Goal: Information Seeking & Learning: Understand process/instructions

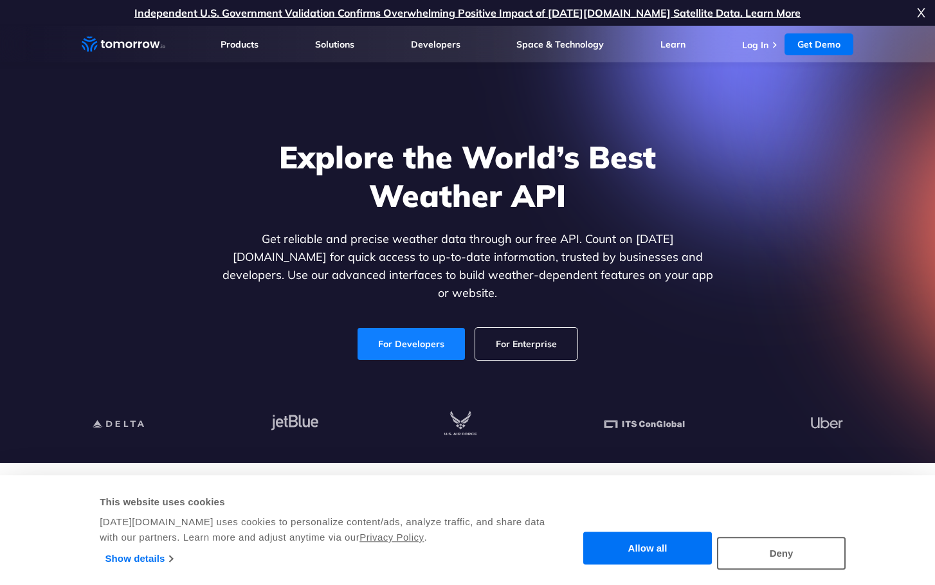
drag, startPoint x: 0, startPoint y: 0, endPoint x: 440, endPoint y: 338, distance: 554.5
click at [440, 338] on link "For Developers" at bounding box center [411, 344] width 107 height 32
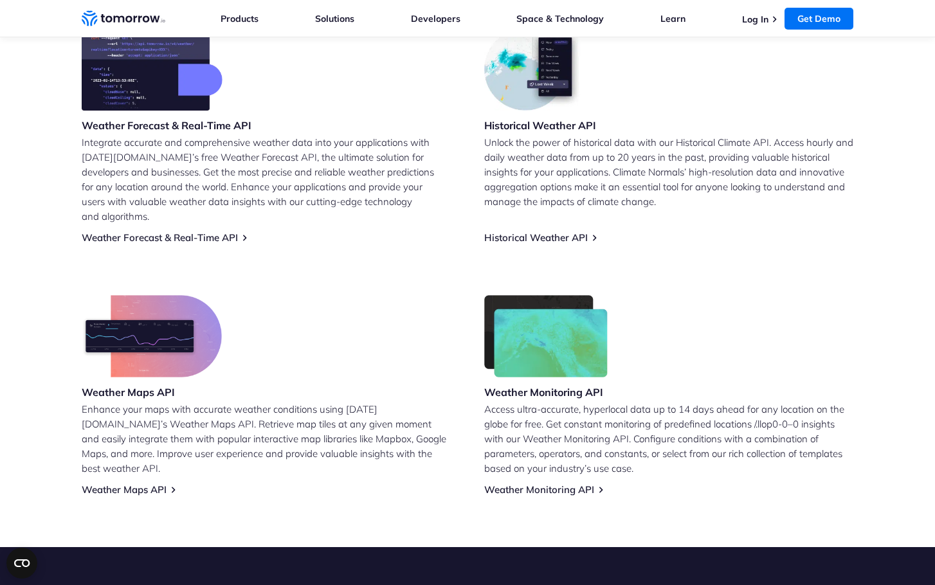
scroll to position [515, 0]
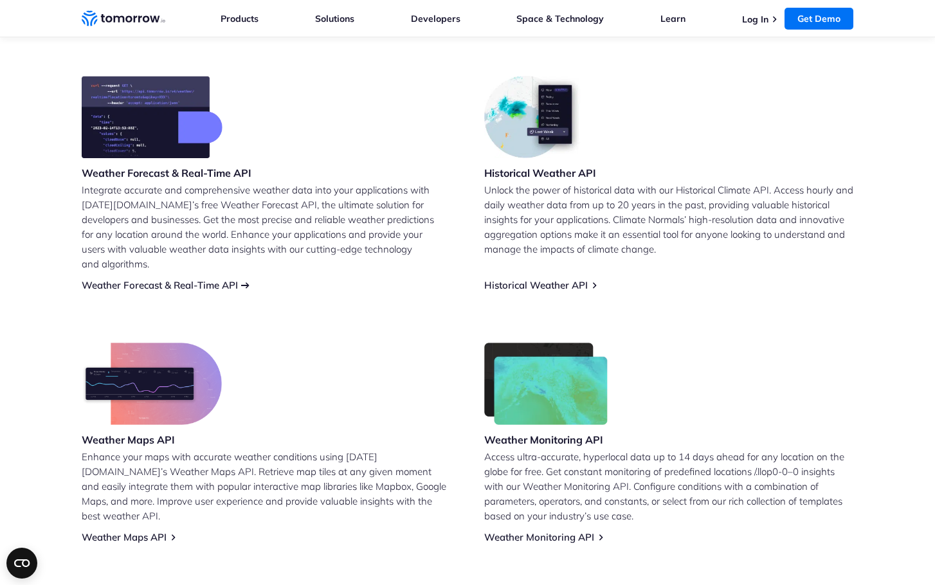
click at [191, 279] on link "Weather Forecast & Real-Time API" at bounding box center [160, 285] width 156 height 12
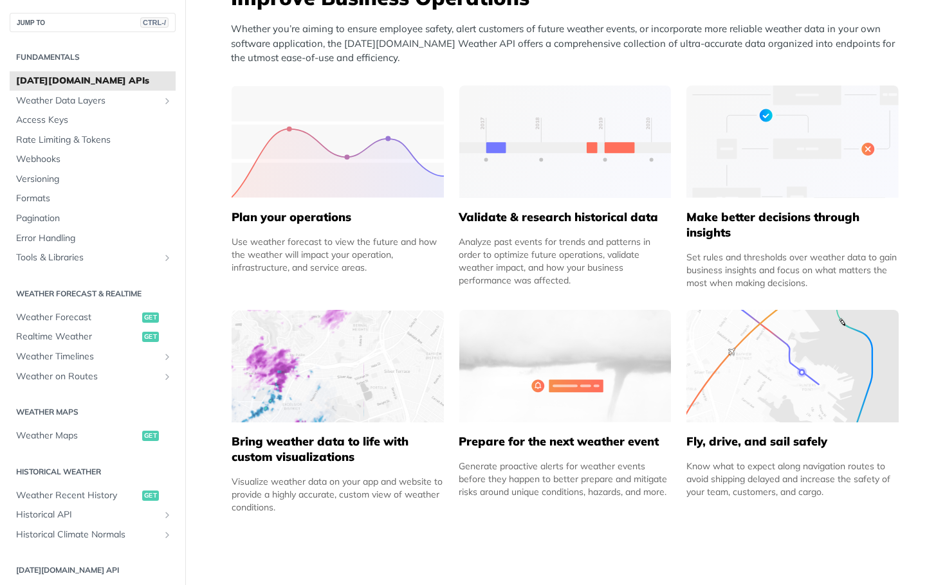
scroll to position [579, 0]
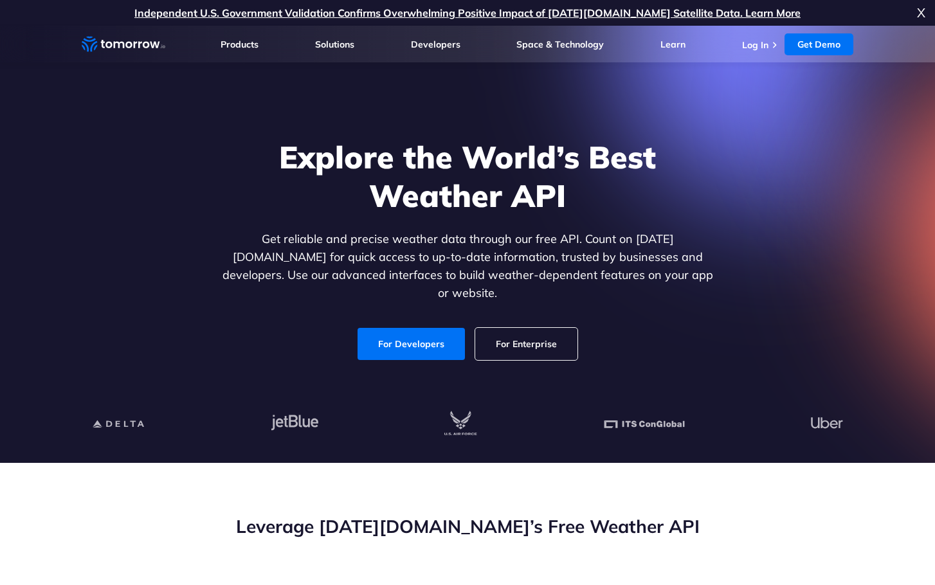
scroll to position [257, 0]
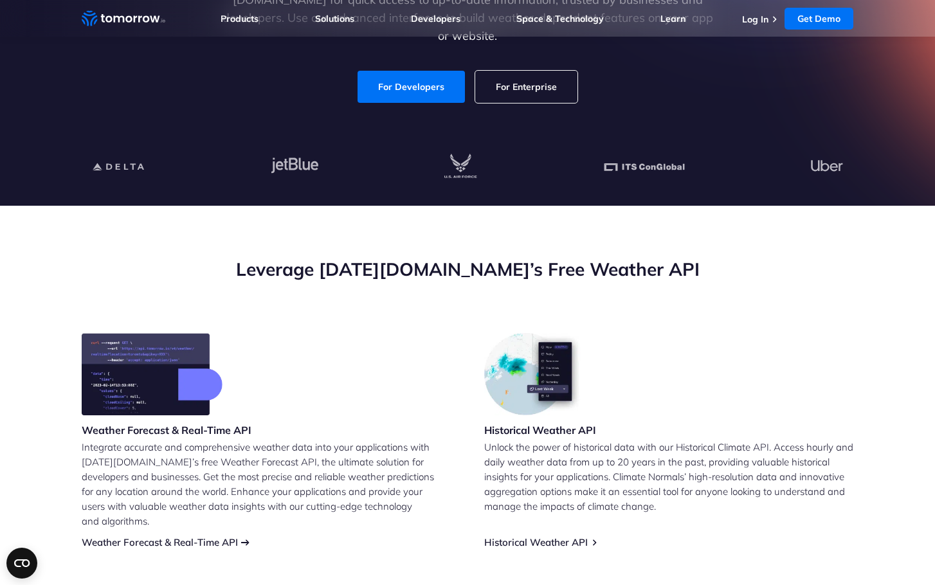
click at [218, 536] on link "Weather Forecast & Real-Time API" at bounding box center [160, 542] width 156 height 12
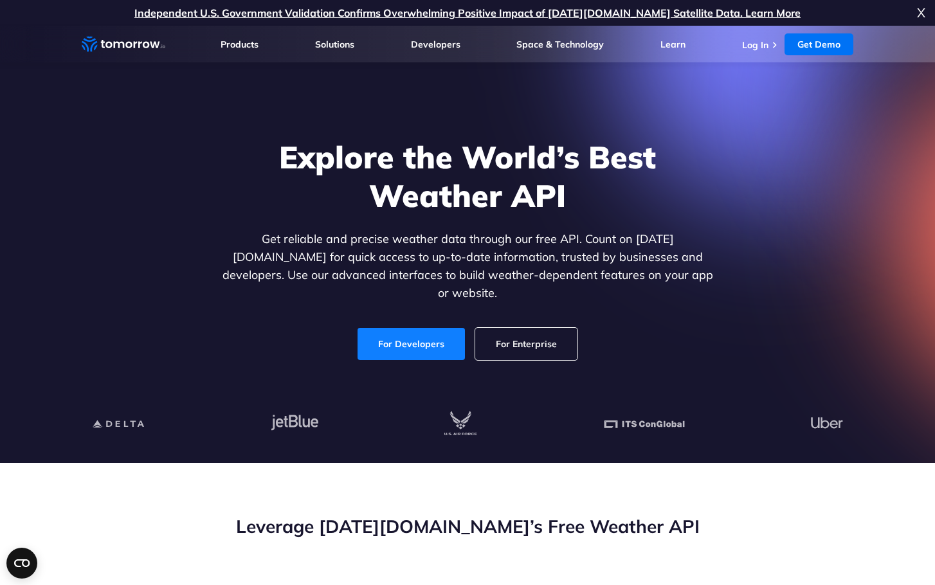
click at [421, 329] on link "For Developers" at bounding box center [411, 344] width 107 height 32
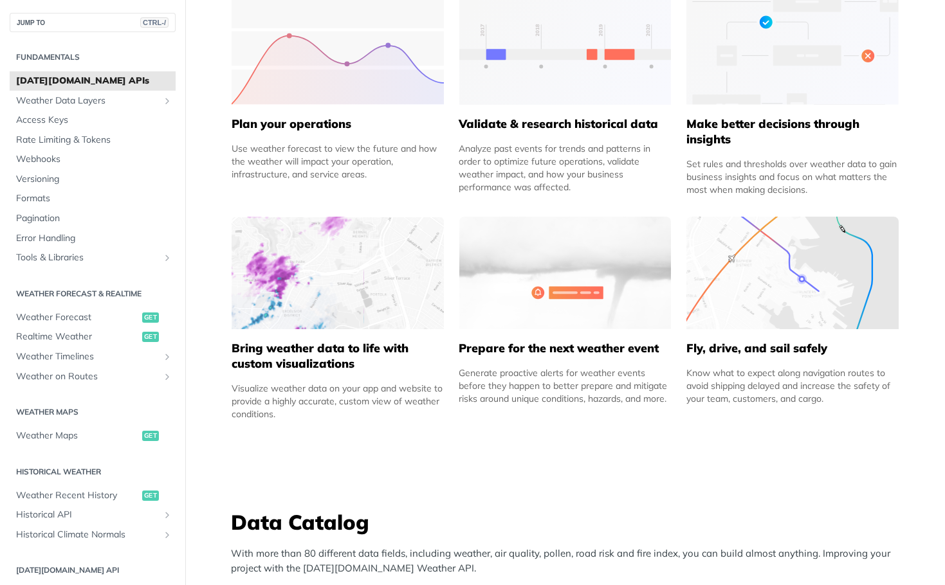
scroll to position [836, 0]
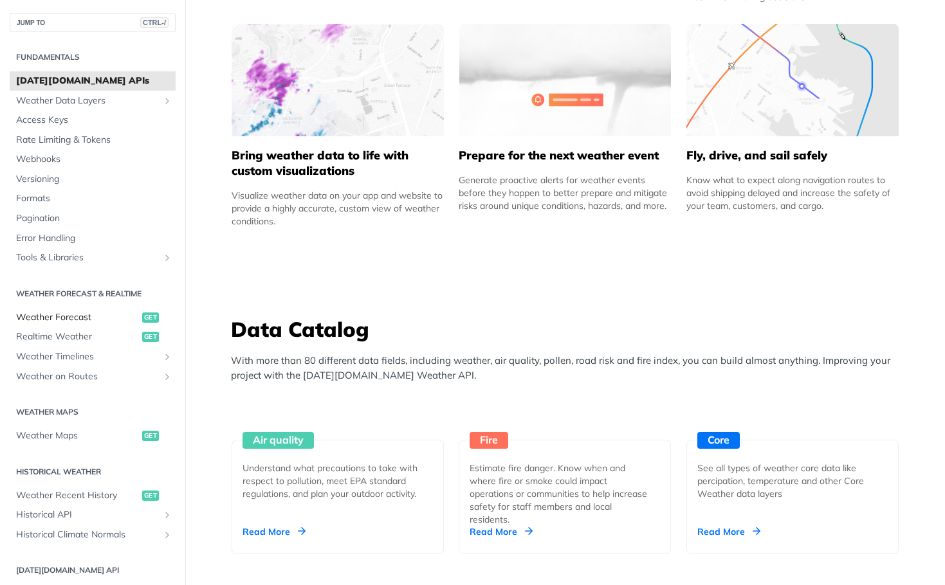
click at [59, 322] on span "Weather Forecast" at bounding box center [77, 317] width 123 height 13
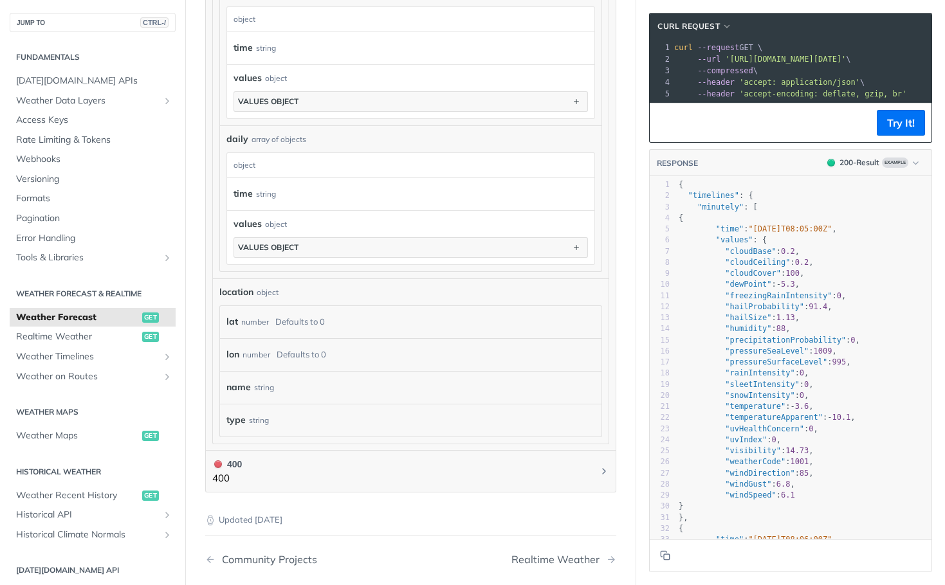
scroll to position [617, 0]
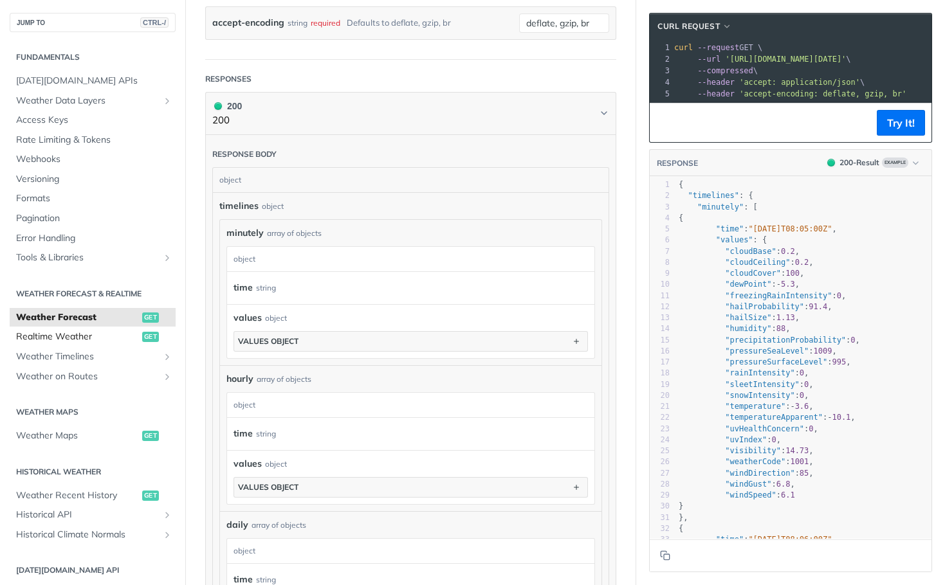
click at [73, 341] on span "Realtime Weather" at bounding box center [77, 337] width 123 height 13
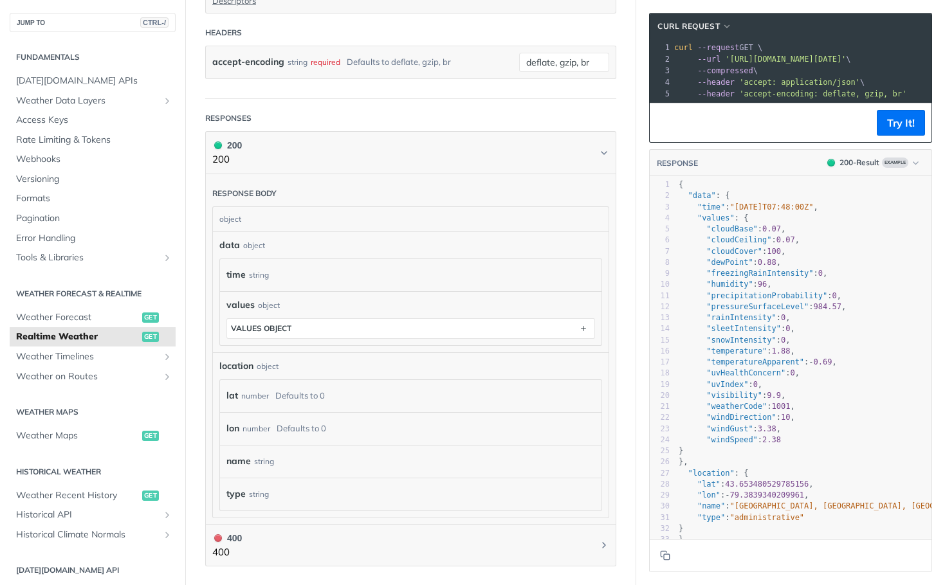
scroll to position [376, 0]
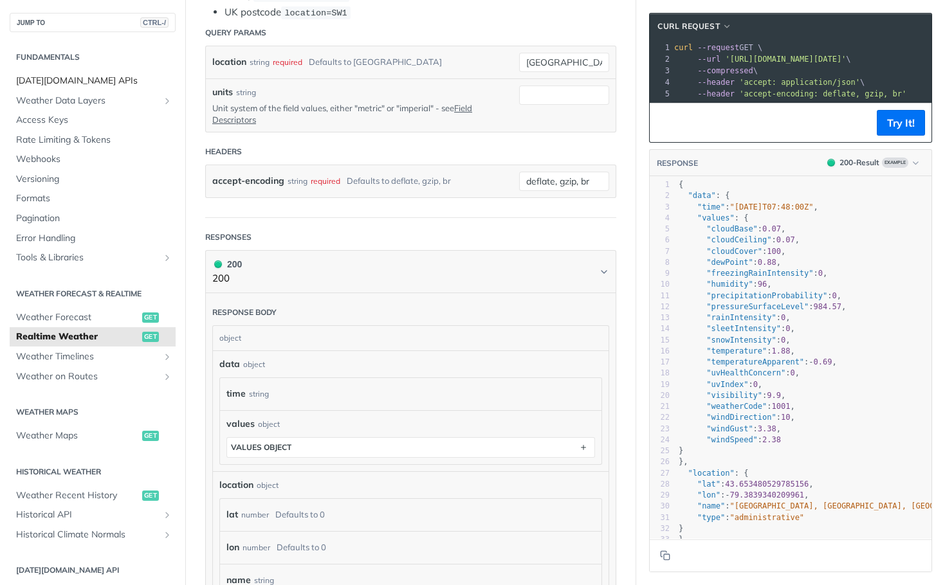
click at [60, 80] on span "[DATE][DOMAIN_NAME] APIs" at bounding box center [94, 81] width 156 height 13
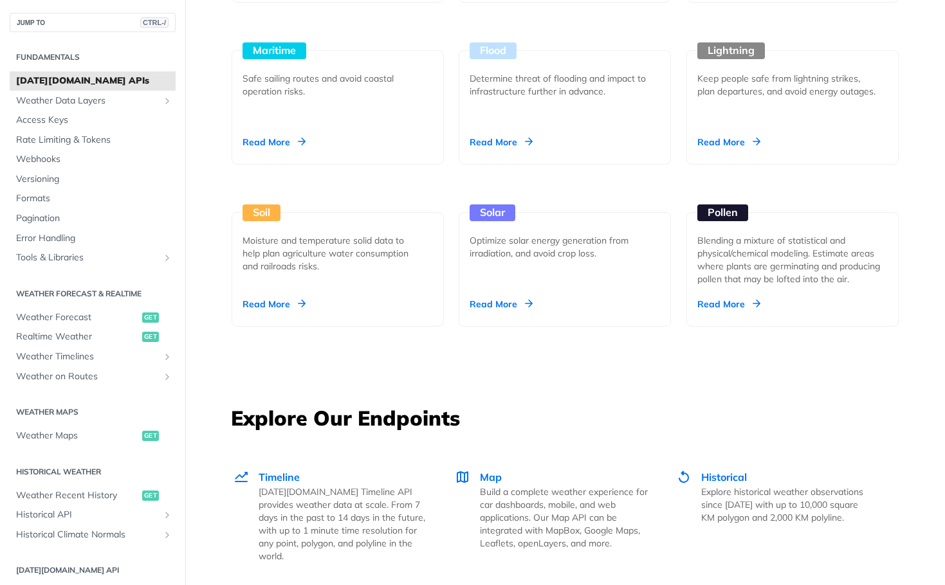
scroll to position [1672, 0]
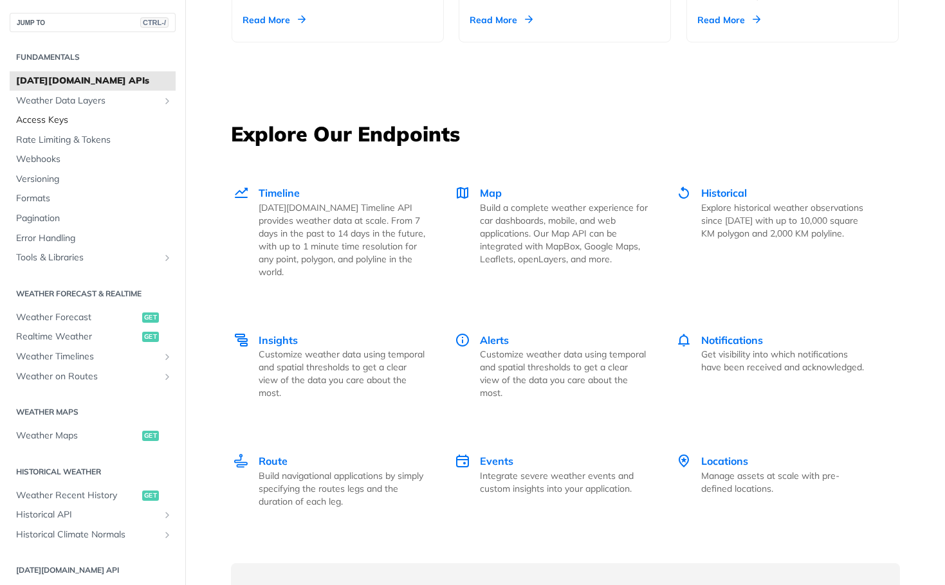
click at [50, 118] on span "Access Keys" at bounding box center [94, 120] width 156 height 13
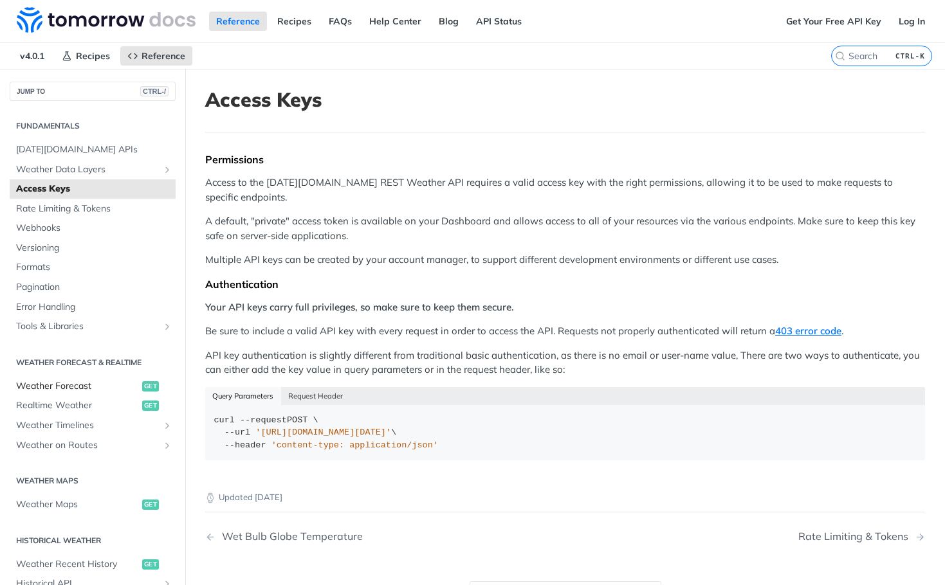
click at [53, 388] on span "Weather Forecast" at bounding box center [77, 386] width 123 height 13
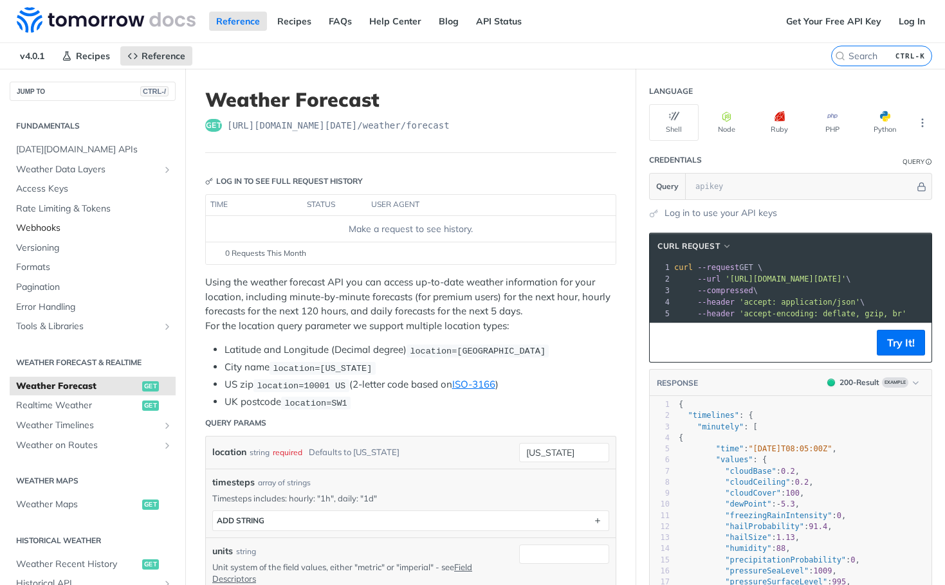
click at [57, 233] on span "Webhooks" at bounding box center [94, 228] width 156 height 13
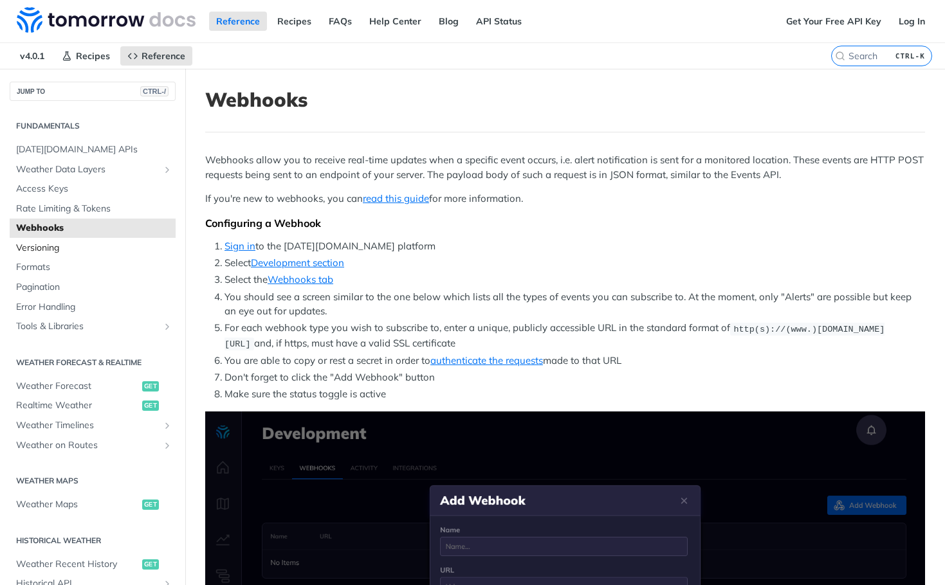
click at [57, 253] on span "Versioning" at bounding box center [94, 248] width 156 height 13
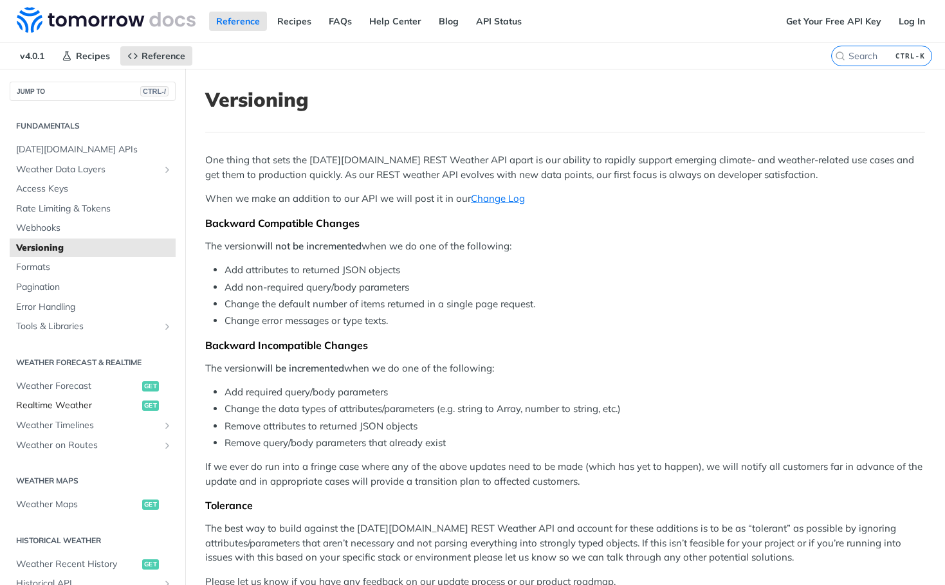
click at [77, 405] on span "Realtime Weather" at bounding box center [77, 405] width 123 height 13
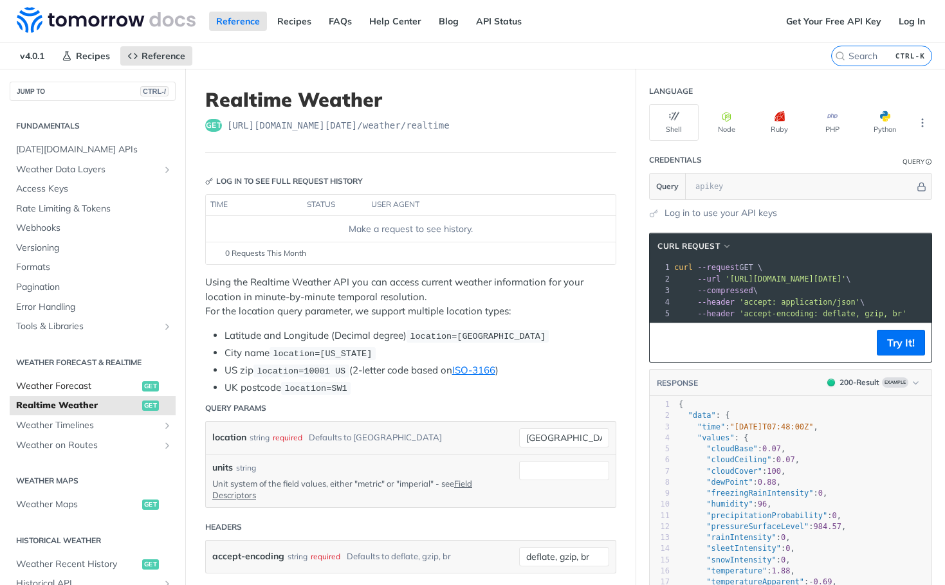
click at [71, 388] on span "Weather Forecast" at bounding box center [77, 386] width 123 height 13
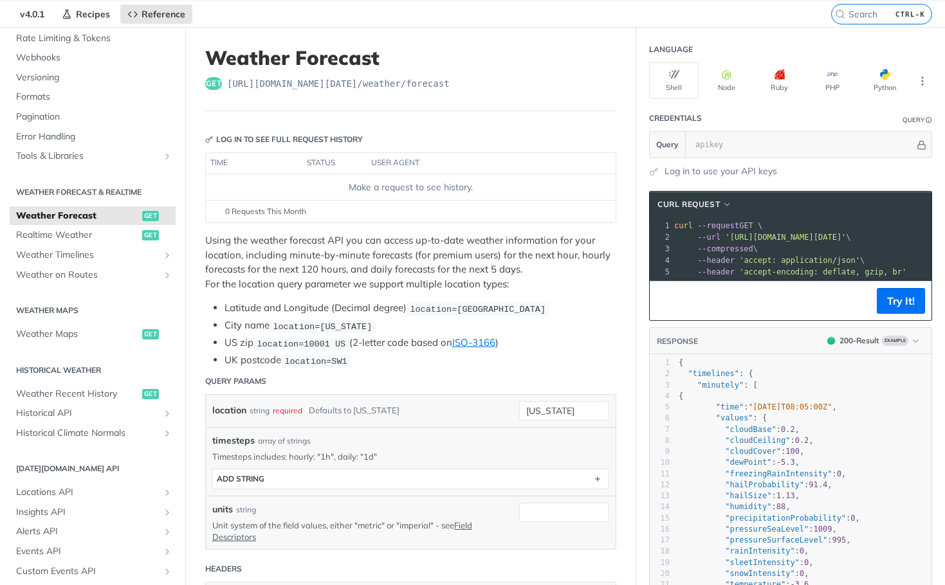
scroll to position [64, 0]
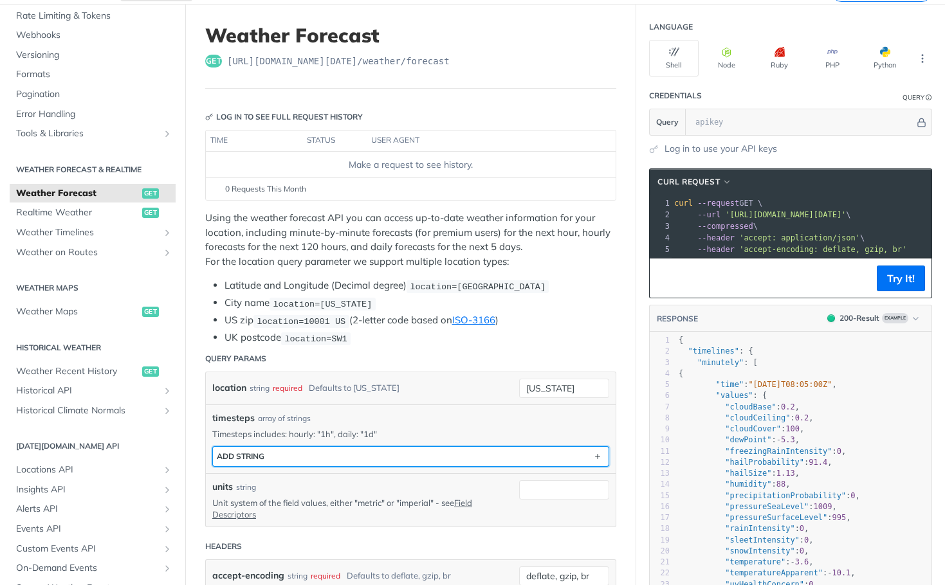
click at [338, 461] on button "ADD string" at bounding box center [410, 456] width 395 height 19
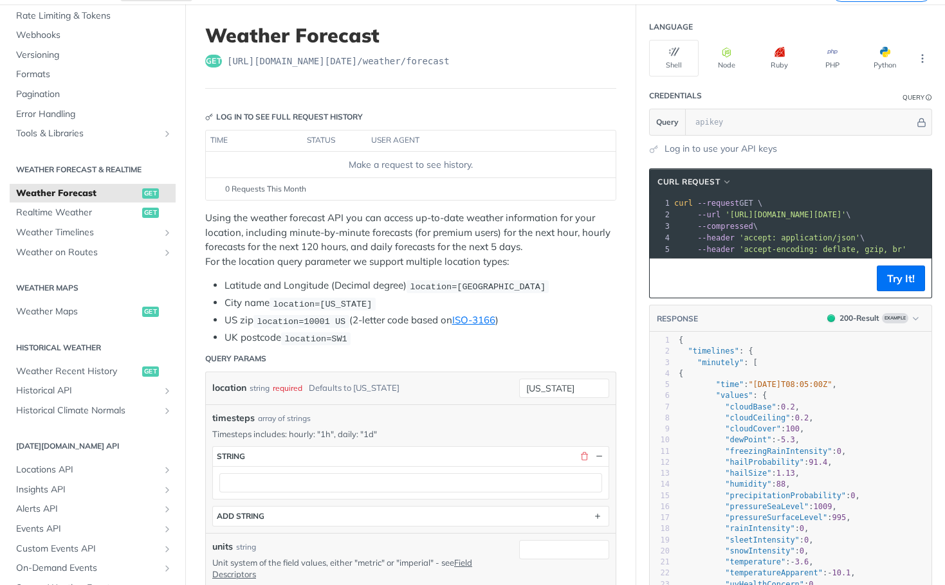
click at [416, 435] on p "Timesteps includes: hourly: "1h", daily: "1d"" at bounding box center [410, 434] width 397 height 12
click at [594, 455] on button "button" at bounding box center [599, 457] width 12 height 12
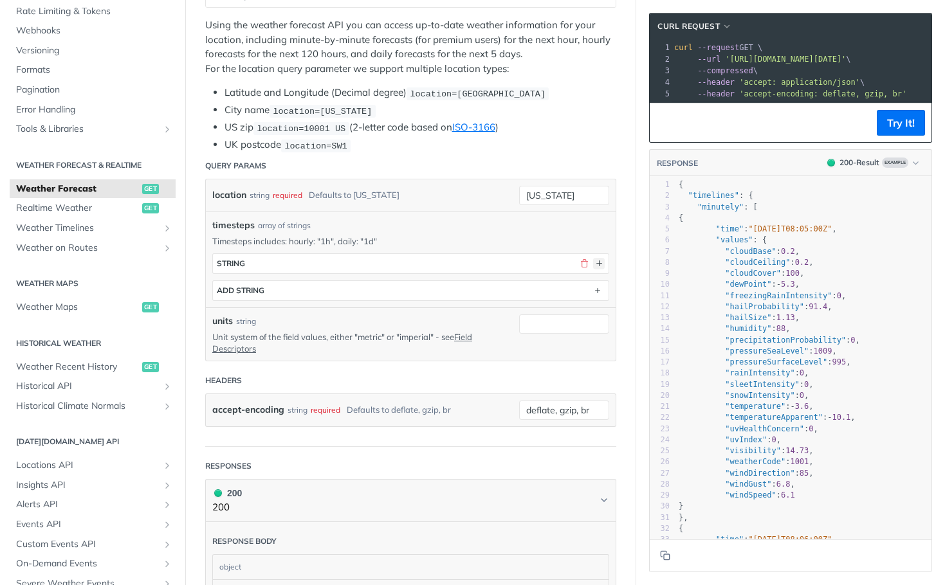
scroll to position [386, 0]
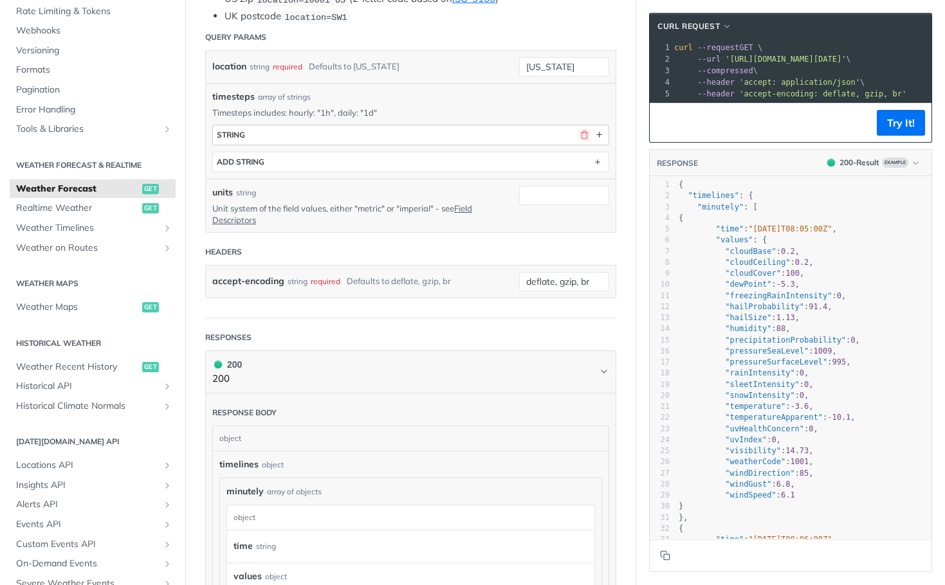
click at [578, 138] on button "button" at bounding box center [584, 135] width 12 height 12
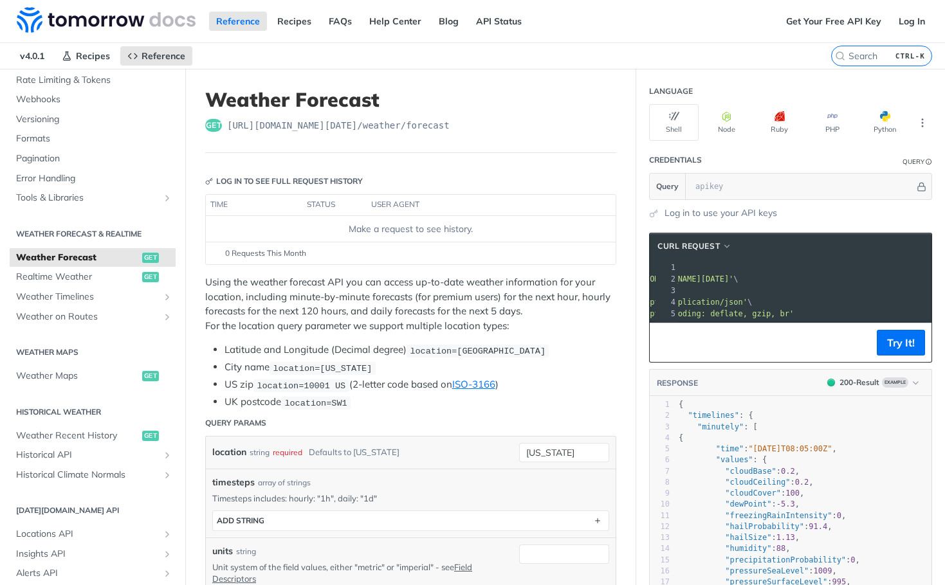
scroll to position [0, 0]
